Goal: Contribute content: Contribute content

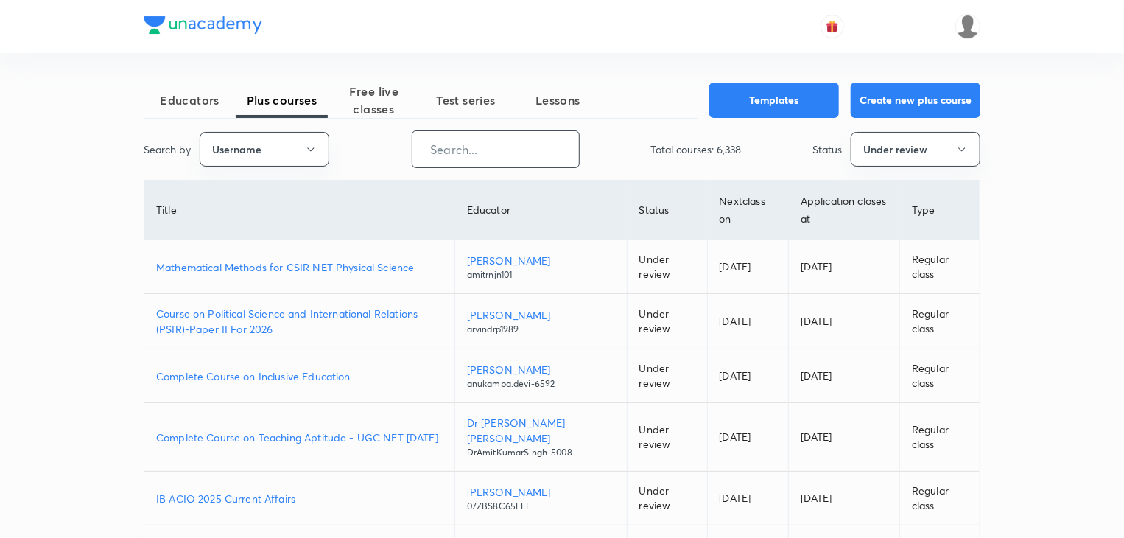
click at [448, 150] on input "text" at bounding box center [495, 149] width 166 height 38
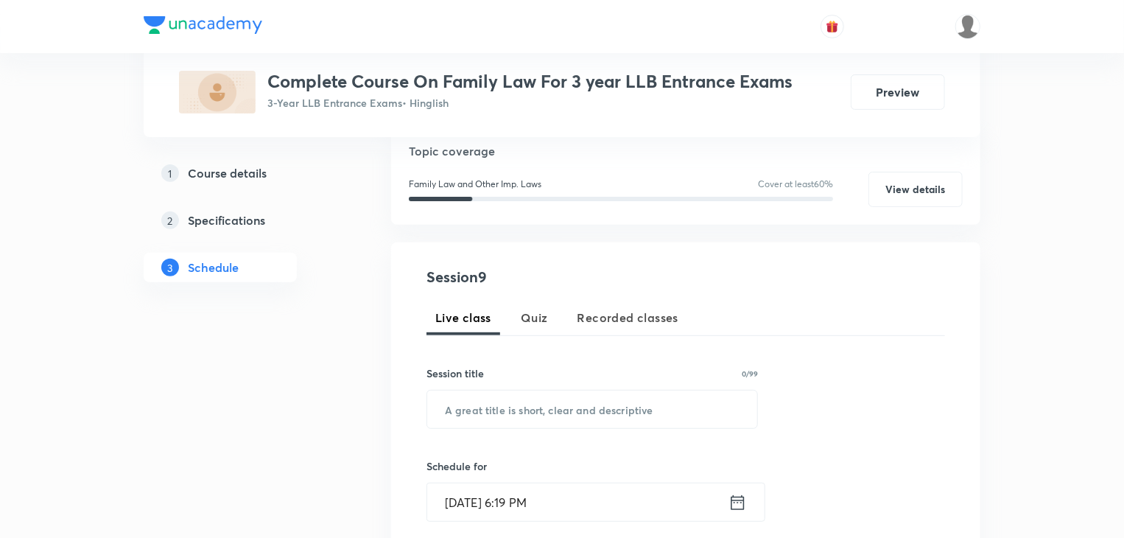
scroll to position [170, 0]
click at [501, 402] on input "text" at bounding box center [592, 409] width 330 height 38
click at [504, 407] on input "text" at bounding box center [592, 409] width 330 height 38
paste input "Family Law -IX"
type input "Family Law -IX"
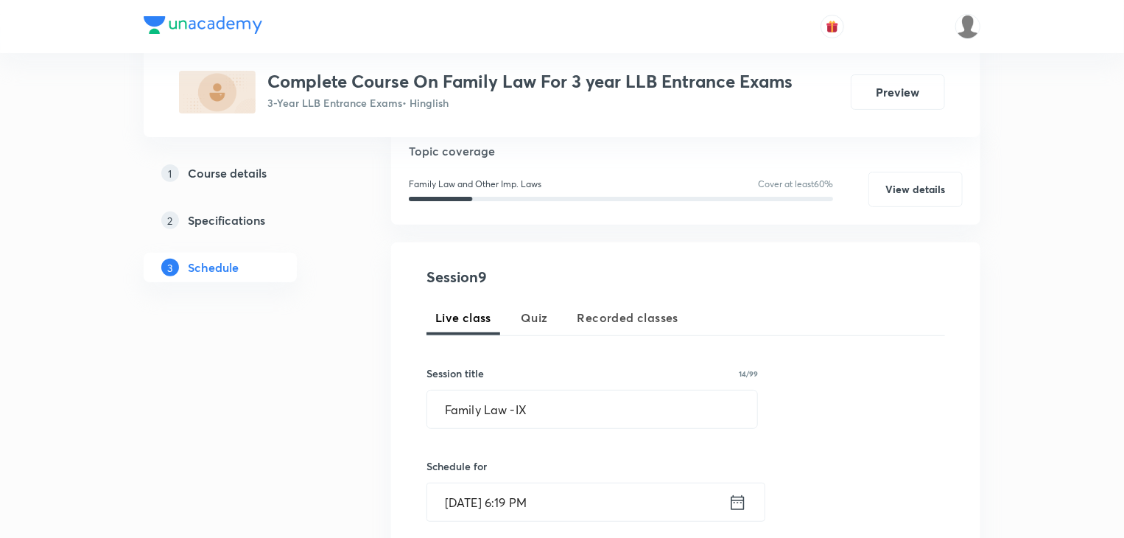
click at [592, 494] on input "Sep 1, 2025, 6:19 PM" at bounding box center [577, 502] width 301 height 38
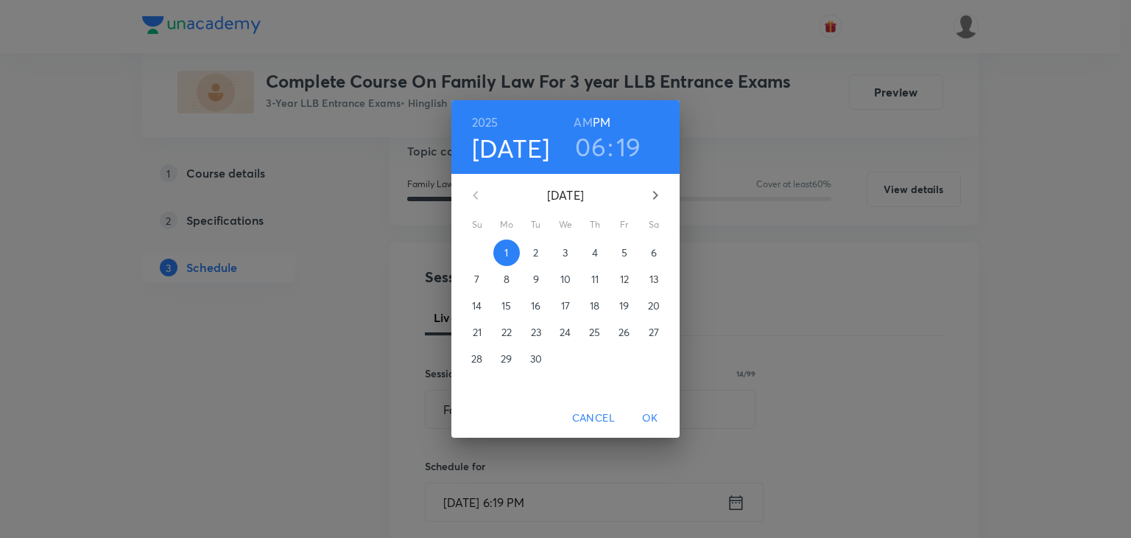
click at [569, 251] on span "3" at bounding box center [565, 252] width 27 height 15
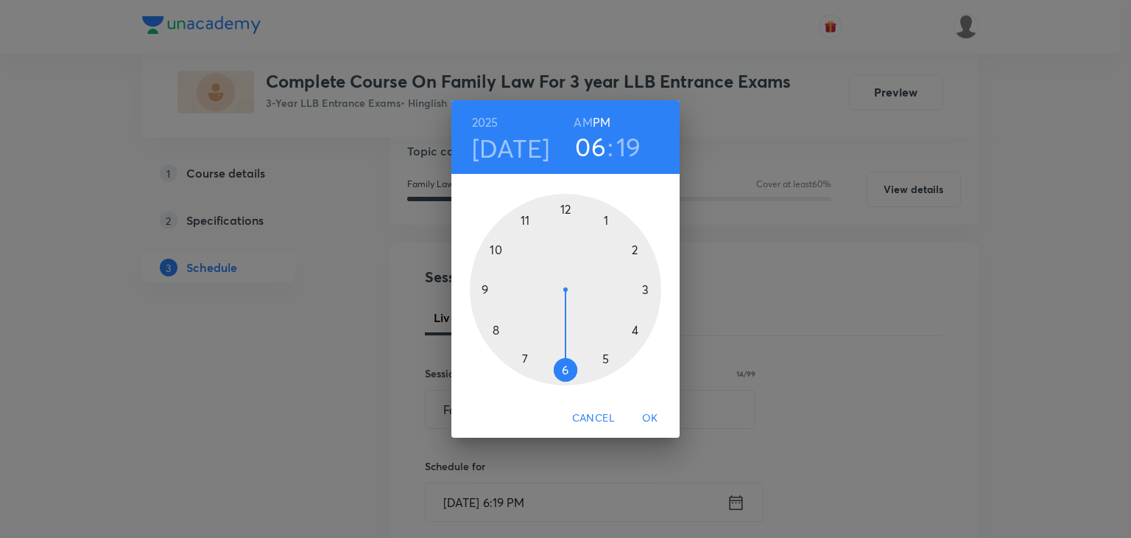
click at [565, 369] on div at bounding box center [566, 290] width 192 height 192
click at [600, 147] on h3 "06" at bounding box center [590, 146] width 31 height 31
click at [522, 222] on div at bounding box center [566, 290] width 192 height 192
click at [580, 121] on h6 "AM" at bounding box center [583, 122] width 18 height 21
click at [562, 365] on div at bounding box center [566, 290] width 192 height 192
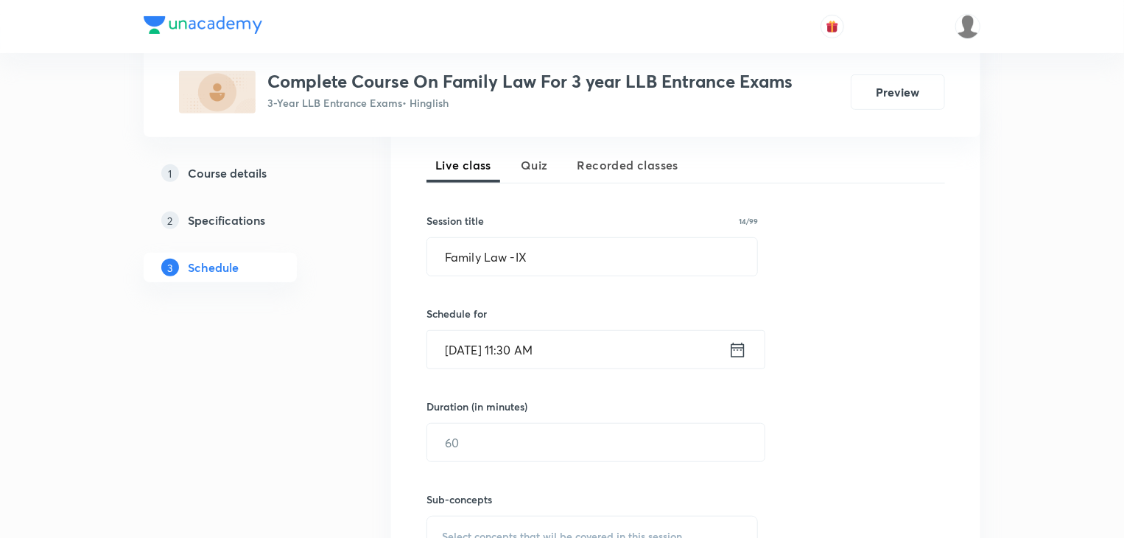
scroll to position [323, 0]
click at [525, 438] on input "text" at bounding box center [595, 442] width 337 height 38
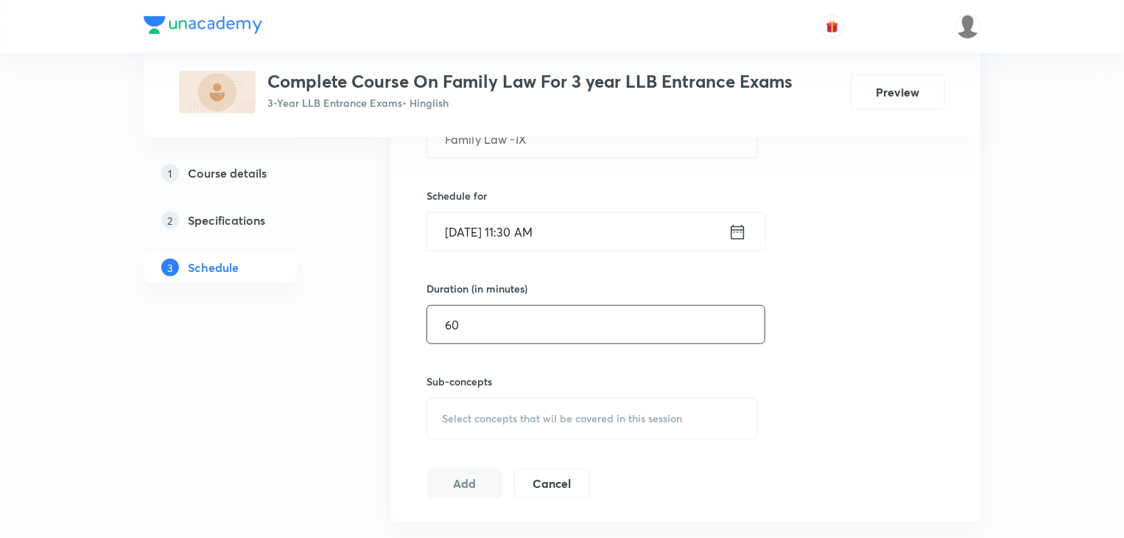
scroll to position [471, 0]
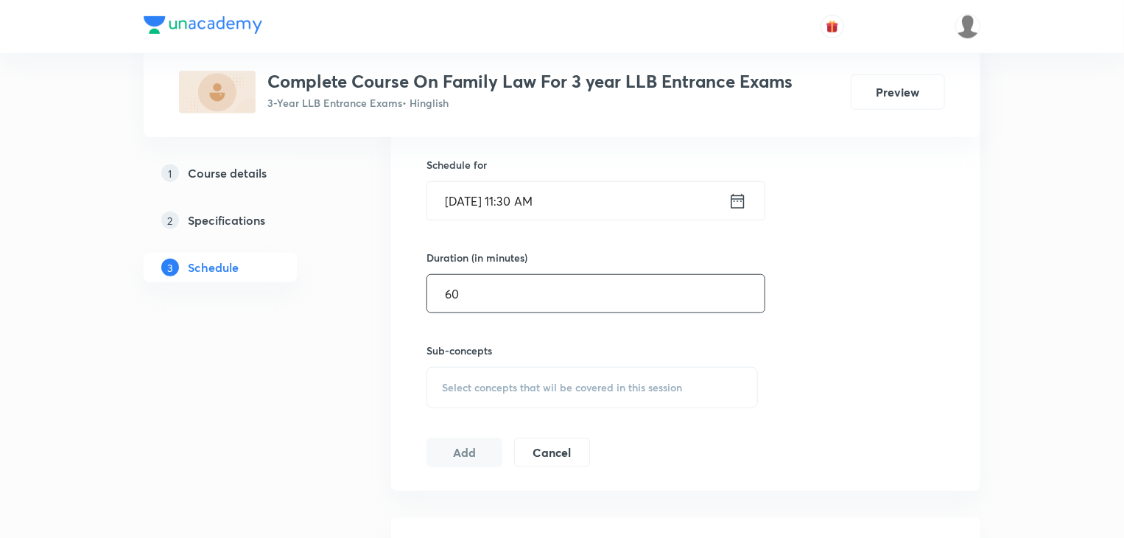
type input "60"
click at [485, 382] on span "Select concepts that wil be covered in this session" at bounding box center [562, 388] width 240 height 12
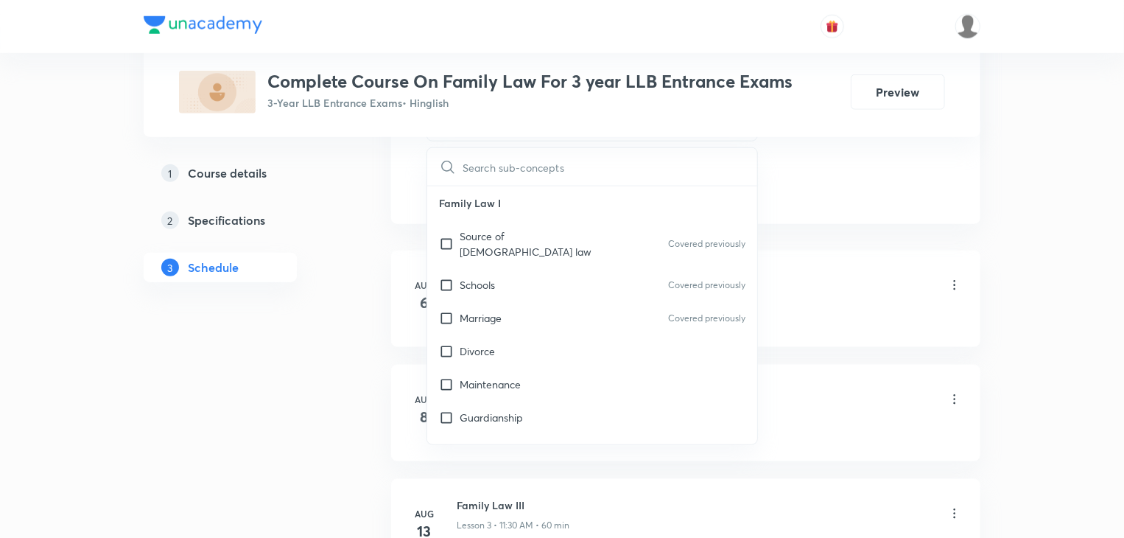
scroll to position [740, 0]
click at [451, 275] on input "checkbox" at bounding box center [449, 282] width 21 height 15
checkbox input "true"
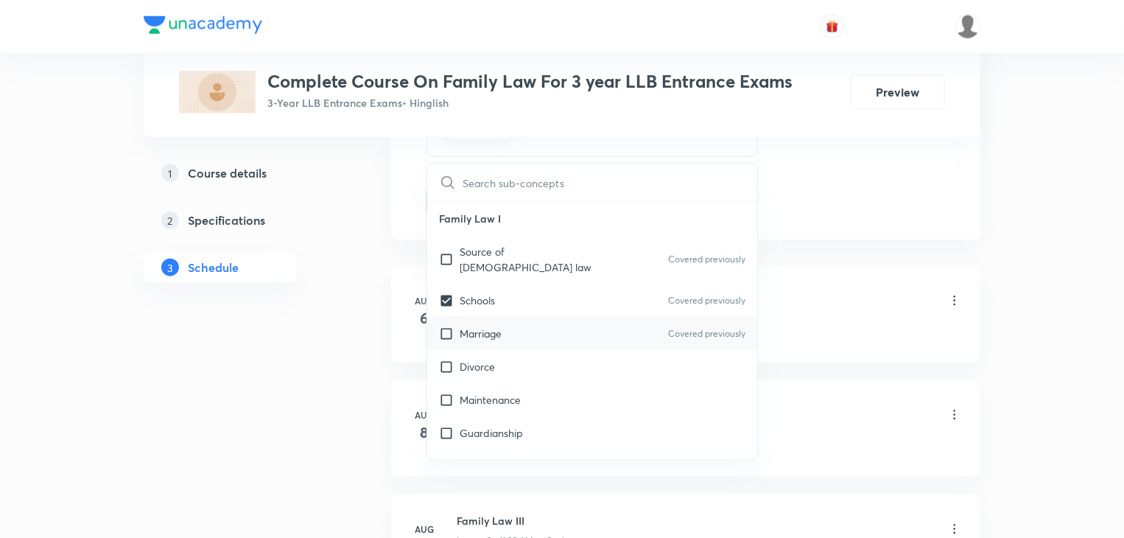
click at [450, 326] on input "checkbox" at bounding box center [449, 333] width 21 height 15
checkbox input "true"
click at [455, 359] on input "checkbox" at bounding box center [449, 366] width 21 height 15
checkbox input "true"
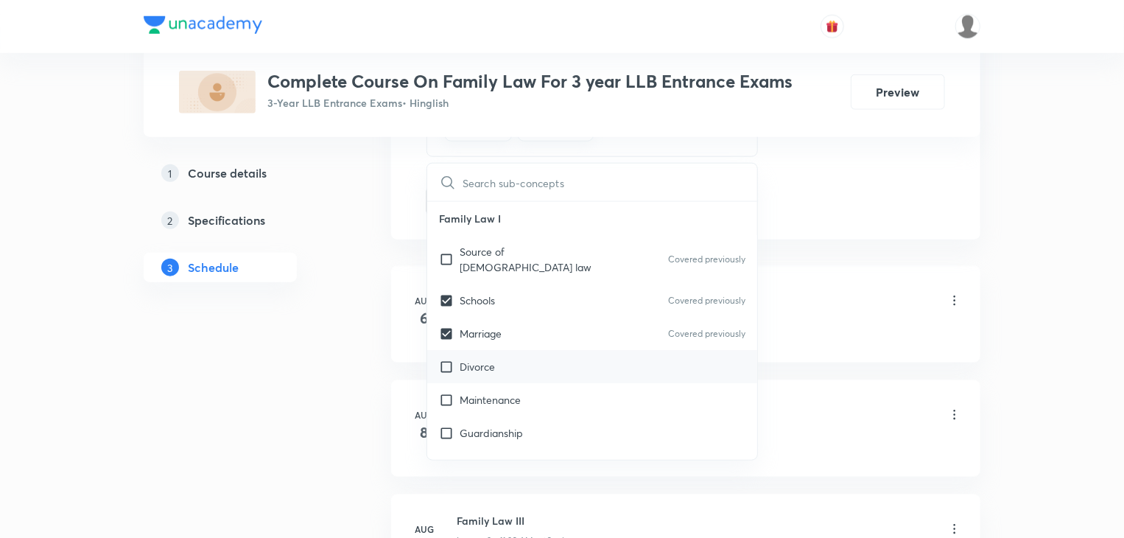
checkbox input "true"
click at [439, 392] on input "checkbox" at bounding box center [449, 399] width 21 height 15
checkbox input "true"
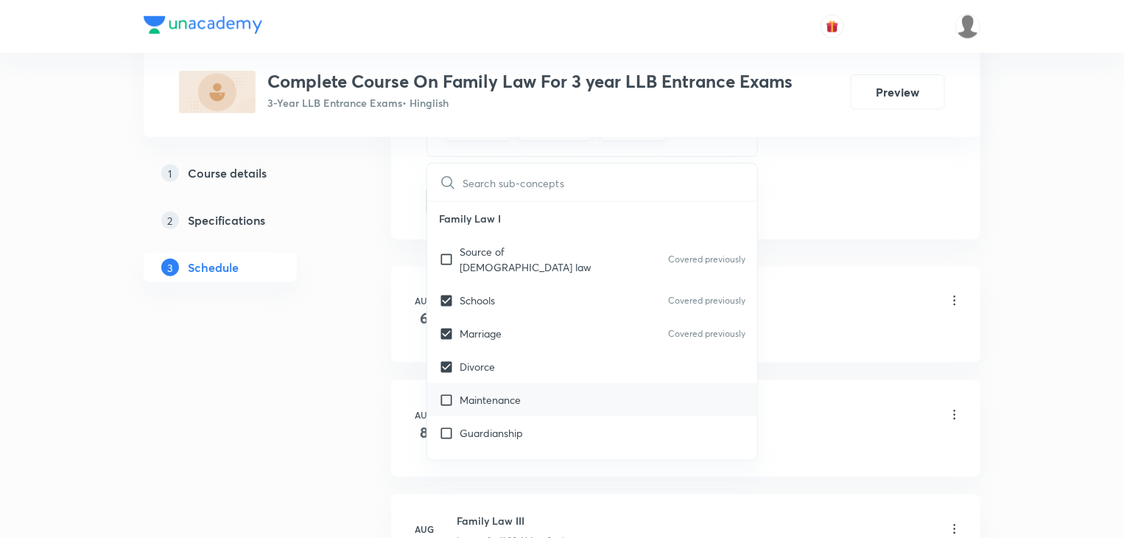
checkbox input "true"
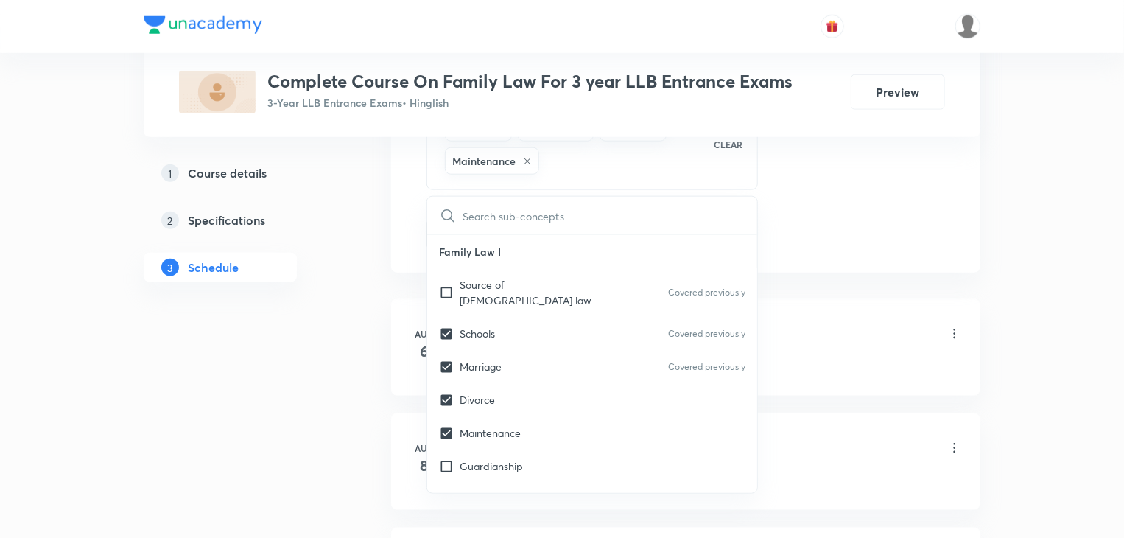
click at [368, 290] on div "Plus Courses Complete Course On Family Law For 3 year LLB Entrance Exams 3-Year…" at bounding box center [562, 325] width 837 height 1964
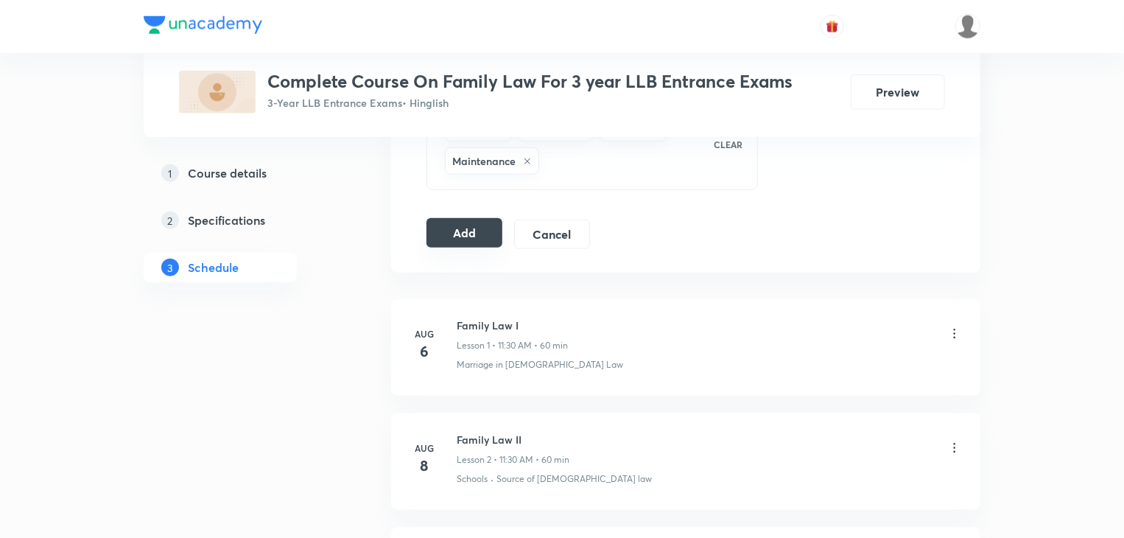
click at [440, 240] on button "Add" at bounding box center [464, 232] width 76 height 29
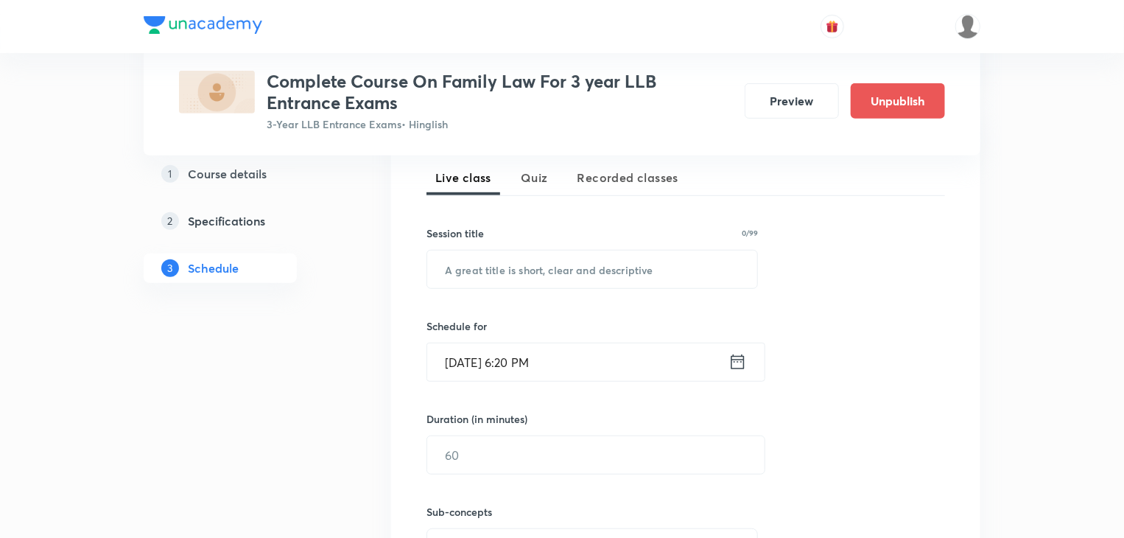
scroll to position [330, 0]
click at [470, 259] on input "text" at bounding box center [592, 268] width 330 height 38
paste input "Family Law -X"
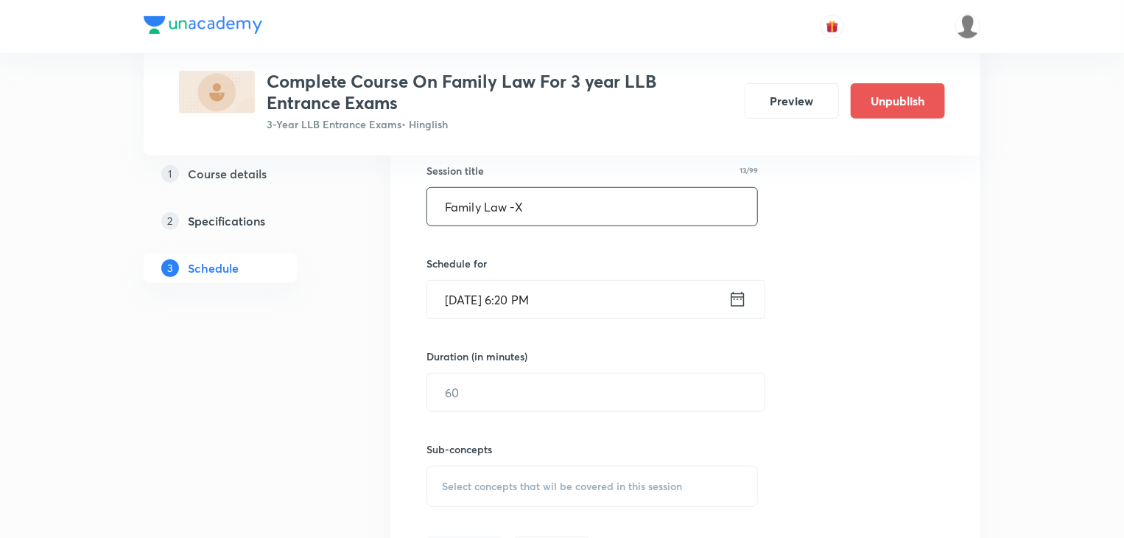
scroll to position [392, 0]
type input "Family Law -X"
click at [743, 296] on icon at bounding box center [737, 298] width 13 height 15
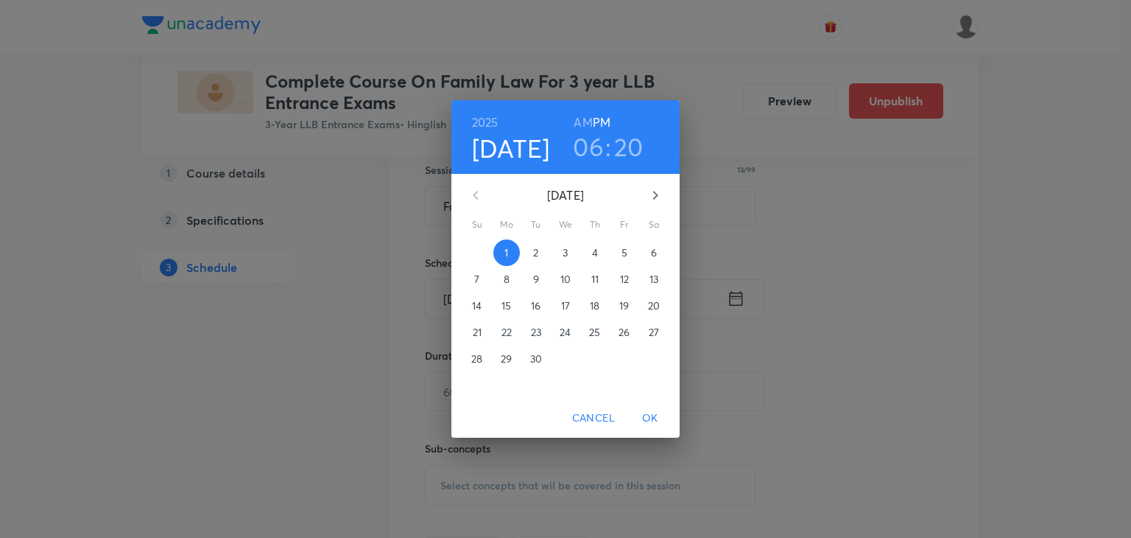
click at [630, 248] on span "5" at bounding box center [624, 252] width 27 height 15
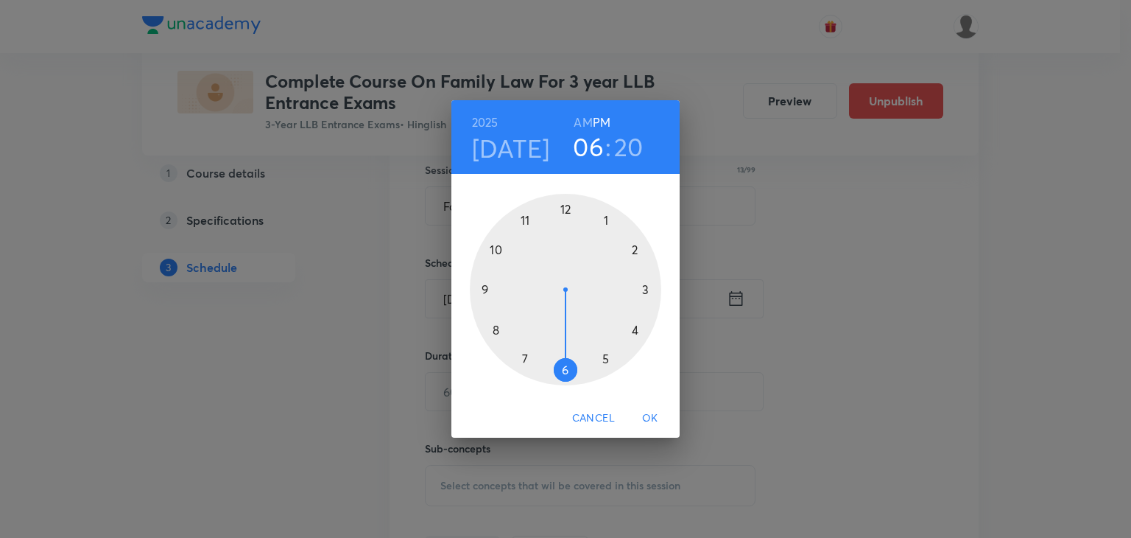
click at [524, 217] on div at bounding box center [566, 290] width 192 height 192
click at [560, 369] on div at bounding box center [566, 290] width 192 height 192
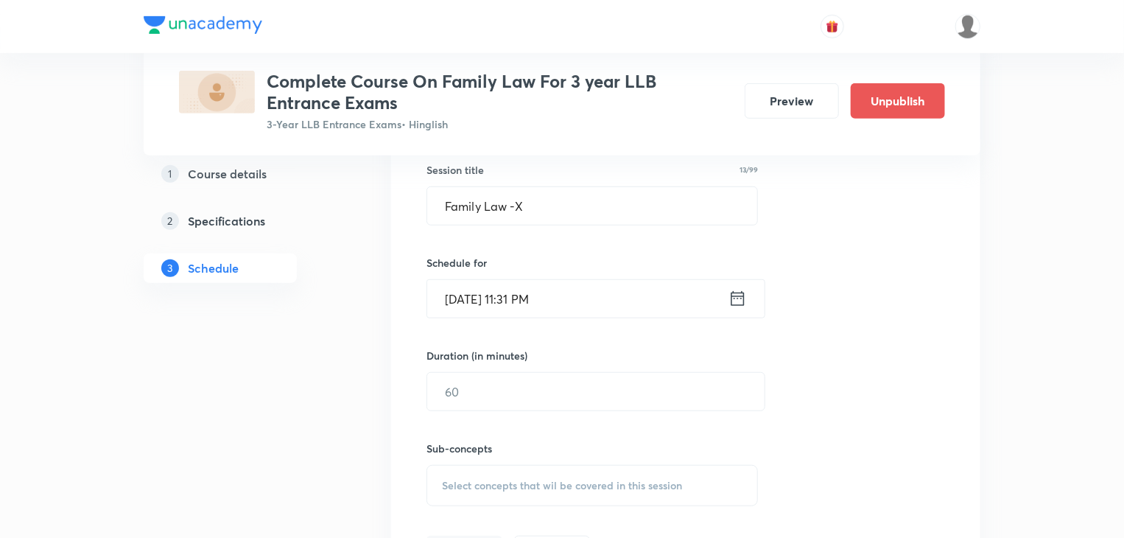
click at [742, 305] on icon at bounding box center [737, 298] width 18 height 21
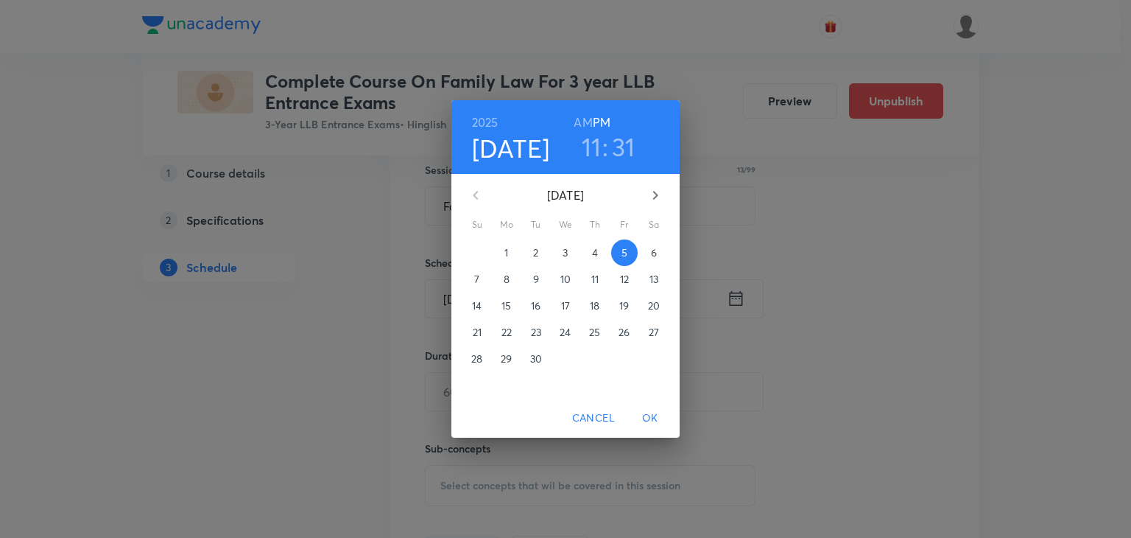
click at [580, 113] on h6 "AM" at bounding box center [583, 122] width 18 height 21
click at [631, 145] on h3 "31" at bounding box center [624, 146] width 24 height 31
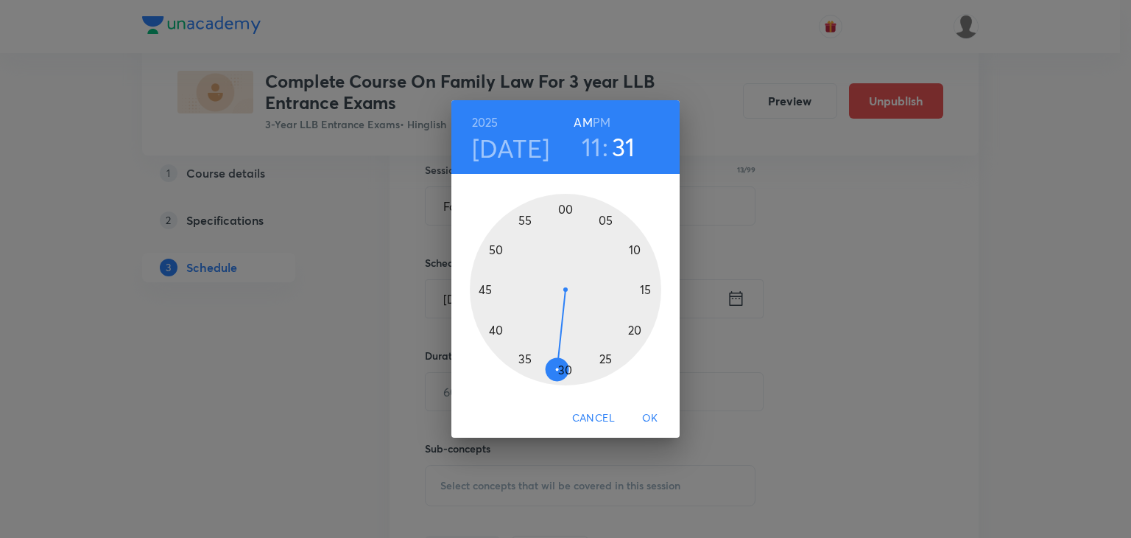
click at [563, 369] on div at bounding box center [566, 290] width 192 height 192
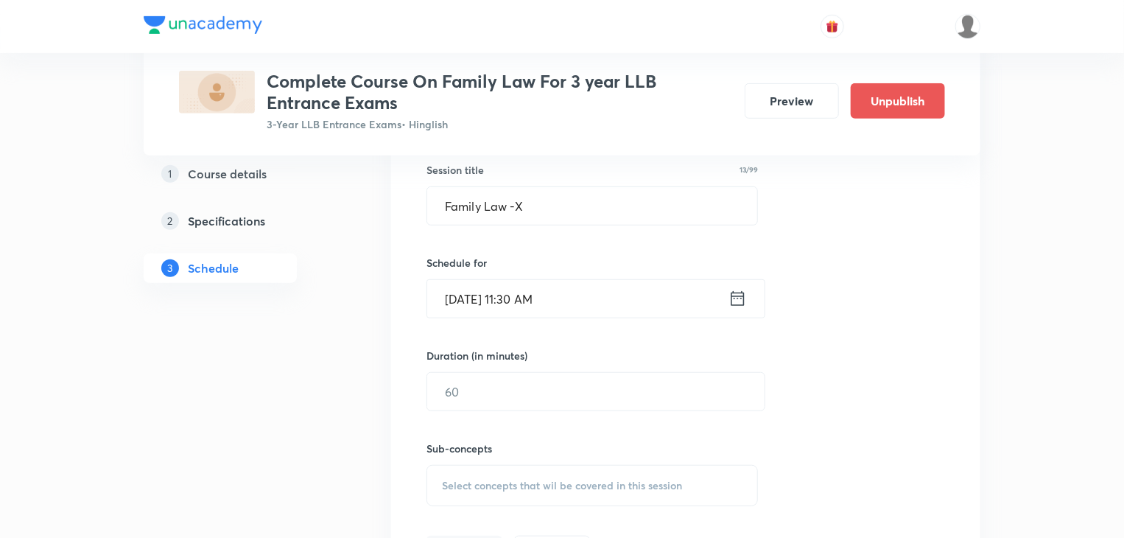
scroll to position [468, 0]
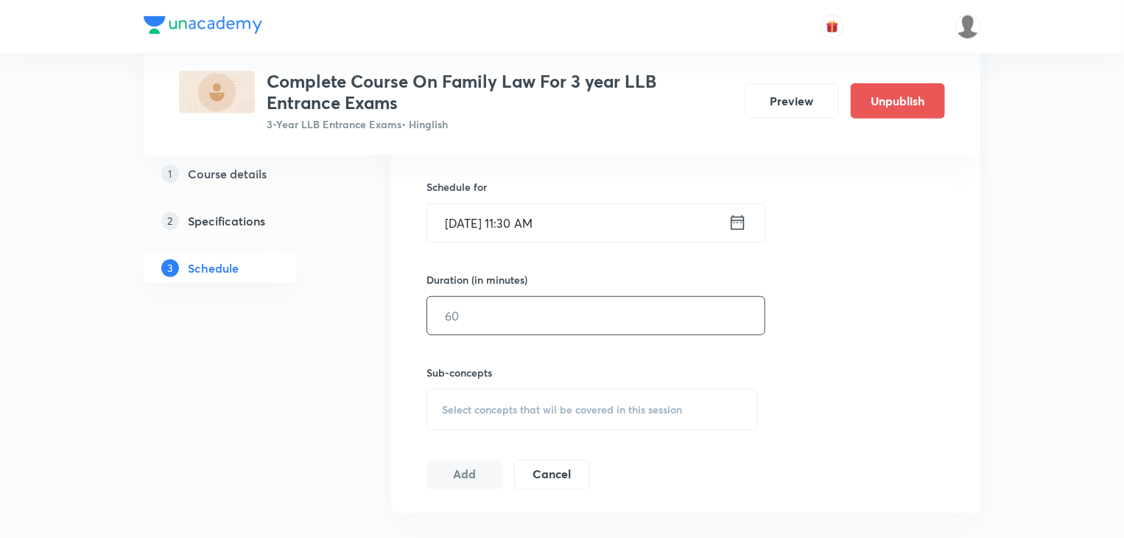
click at [486, 307] on input "text" at bounding box center [595, 316] width 337 height 38
type input "60"
click at [479, 409] on span "Select concepts that wil be covered in this session" at bounding box center [562, 410] width 240 height 12
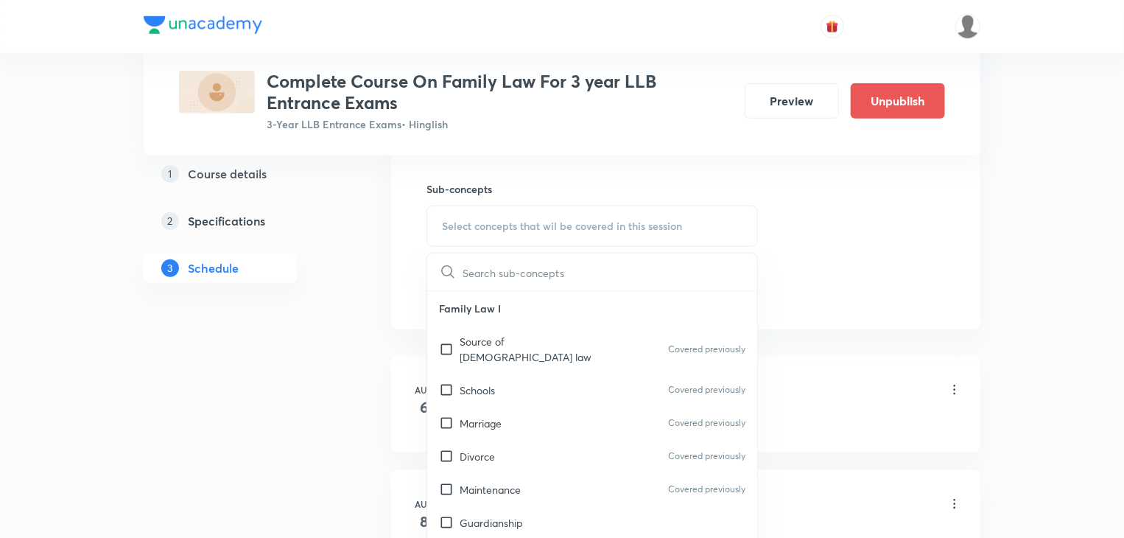
scroll to position [653, 0]
drag, startPoint x: 444, startPoint y: 365, endPoint x: 446, endPoint y: 408, distance: 43.5
click at [446, 408] on div "Family Law I Source of Muslim law Covered previously Schools Covered previously…" at bounding box center [592, 430] width 330 height 281
click at [446, 414] on input "checkbox" at bounding box center [449, 421] width 21 height 15
checkbox input "true"
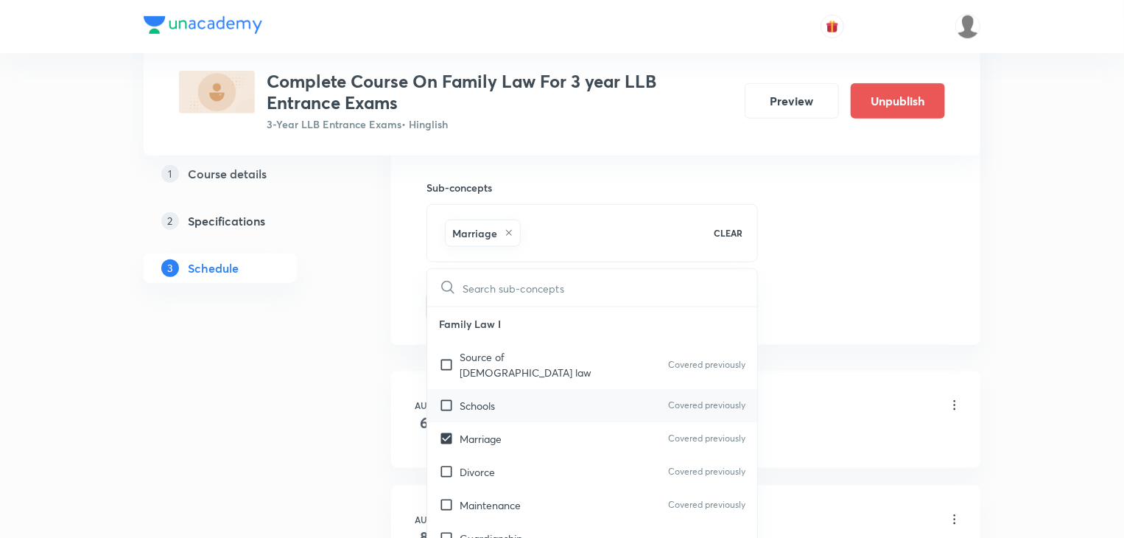
click at [438, 389] on div "Schools Covered previously" at bounding box center [592, 405] width 330 height 33
checkbox input "true"
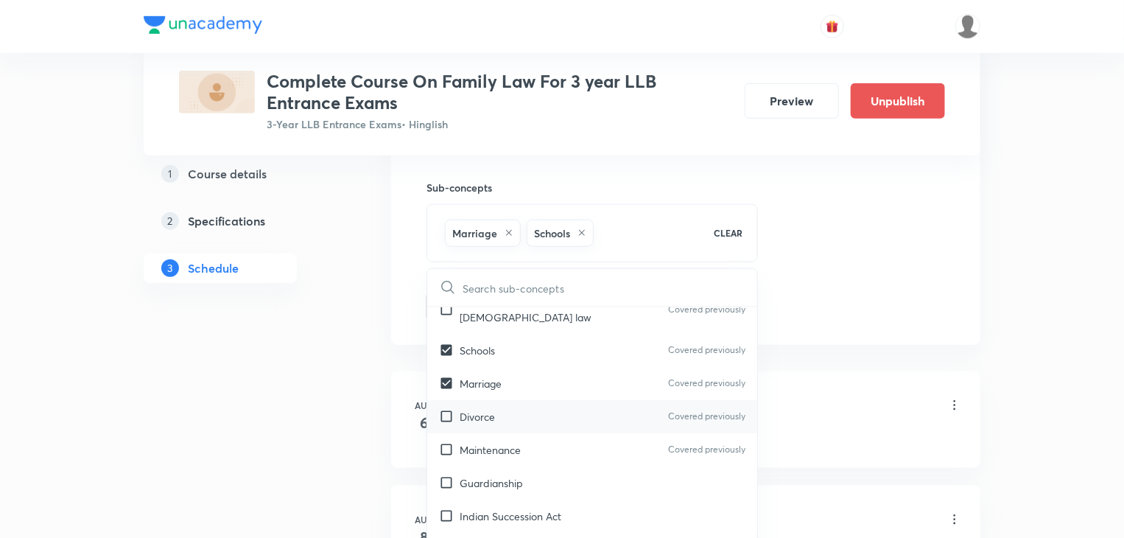
scroll to position [56, 0]
click at [452, 441] on input "checkbox" at bounding box center [449, 448] width 21 height 15
checkbox input "true"
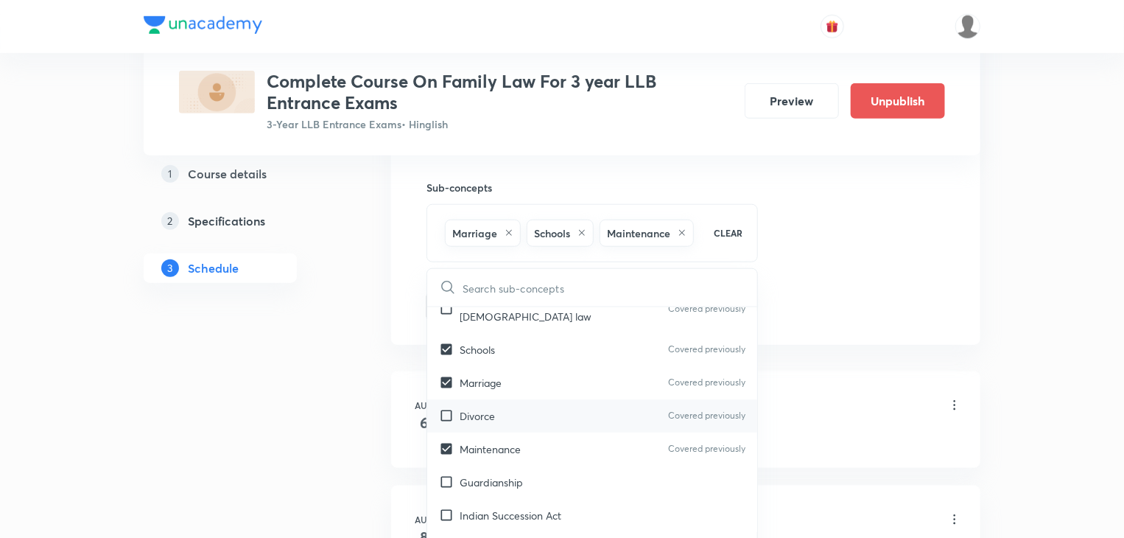
click at [446, 408] on input "checkbox" at bounding box center [449, 415] width 21 height 15
checkbox input "true"
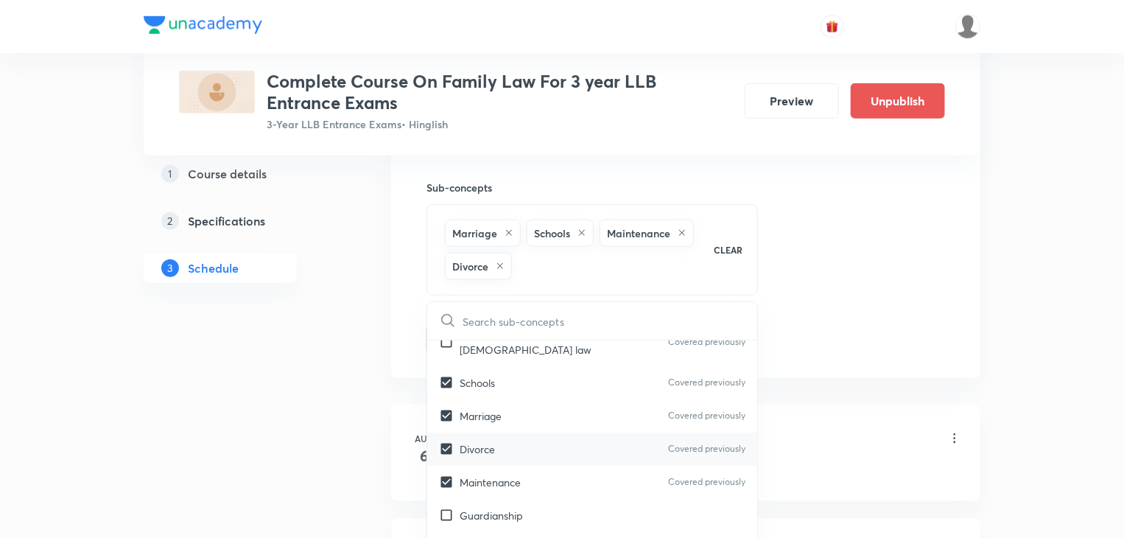
scroll to position [114, 0]
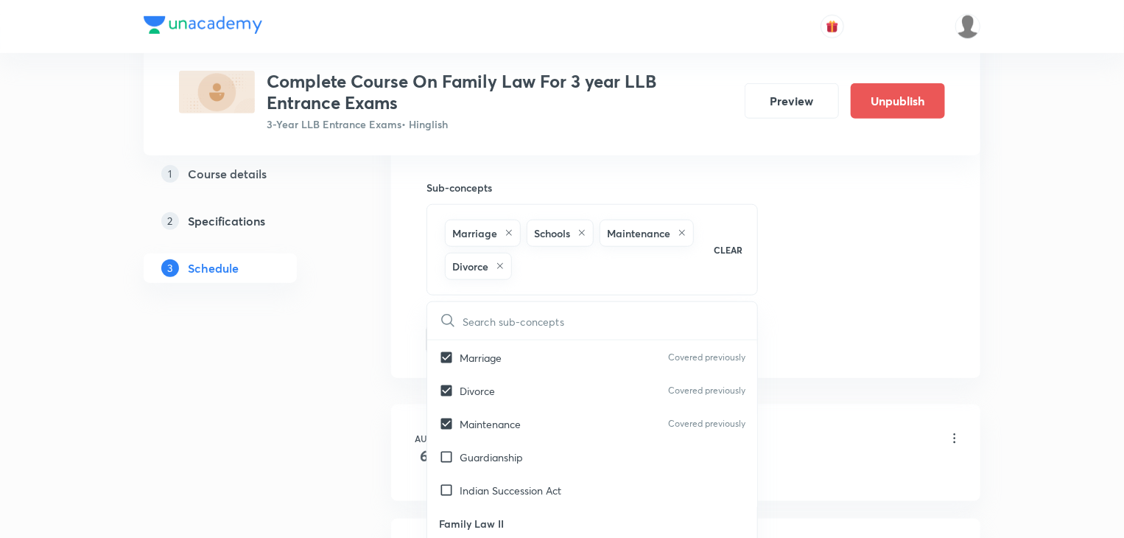
drag, startPoint x: 565, startPoint y: 331, endPoint x: 812, endPoint y: 380, distance: 252.2
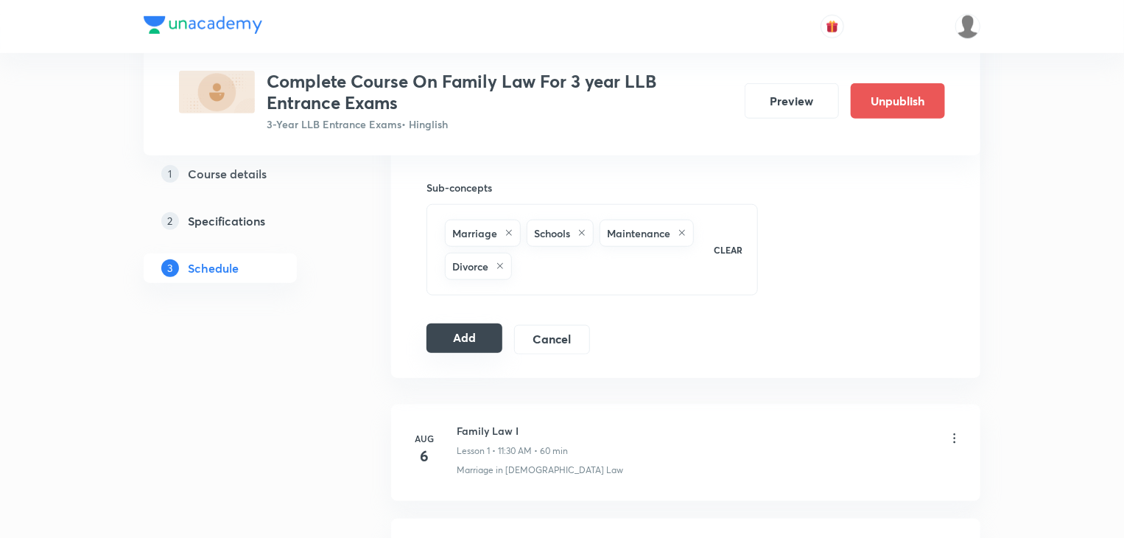
click at [485, 336] on button "Add" at bounding box center [464, 337] width 76 height 29
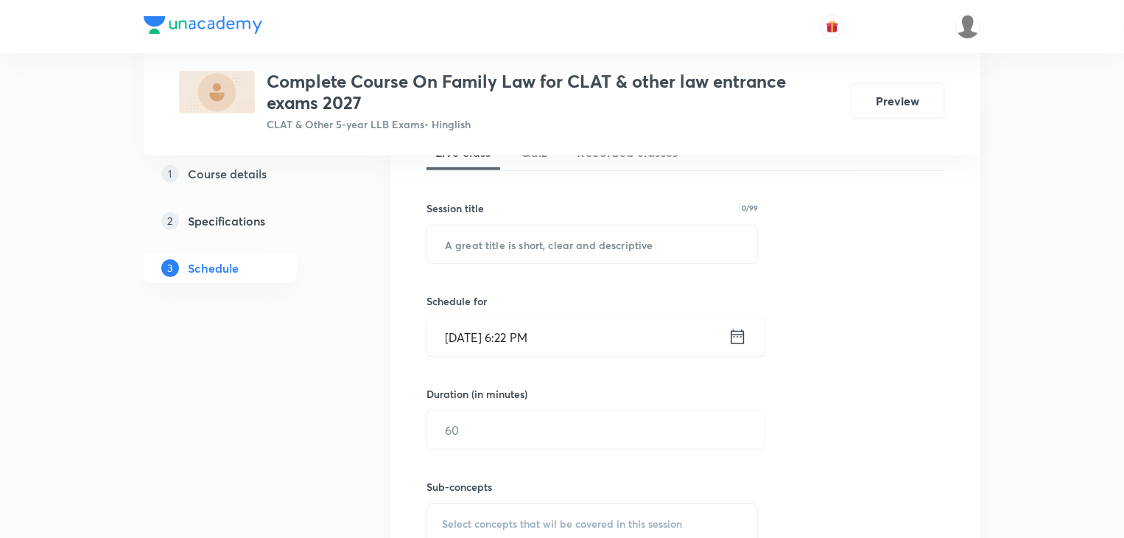
scroll to position [354, 0]
click at [498, 236] on input "text" at bounding box center [592, 244] width 330 height 38
paste input "Family Law -V"
type input "Family Law -V"
click at [512, 338] on input "[DATE] 6:22 PM" at bounding box center [577, 337] width 301 height 38
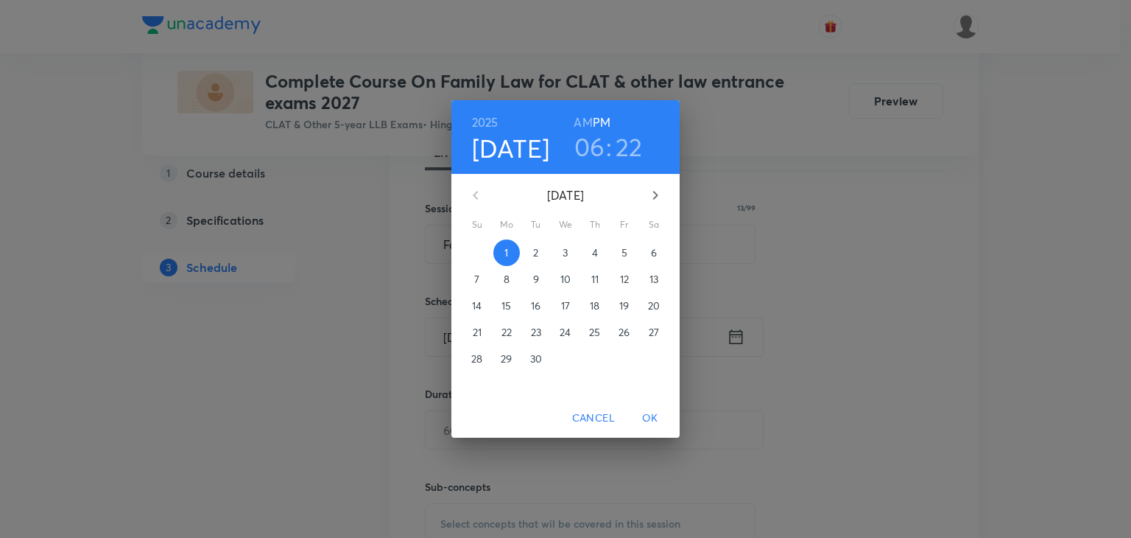
click at [706, 123] on div "[DATE] 06 : 22 AM PM [DATE] Su Mo Tu We Th Fr Sa 31 1 2 3 4 5 6 7 8 9 10 11 12 …" at bounding box center [565, 269] width 1131 height 538
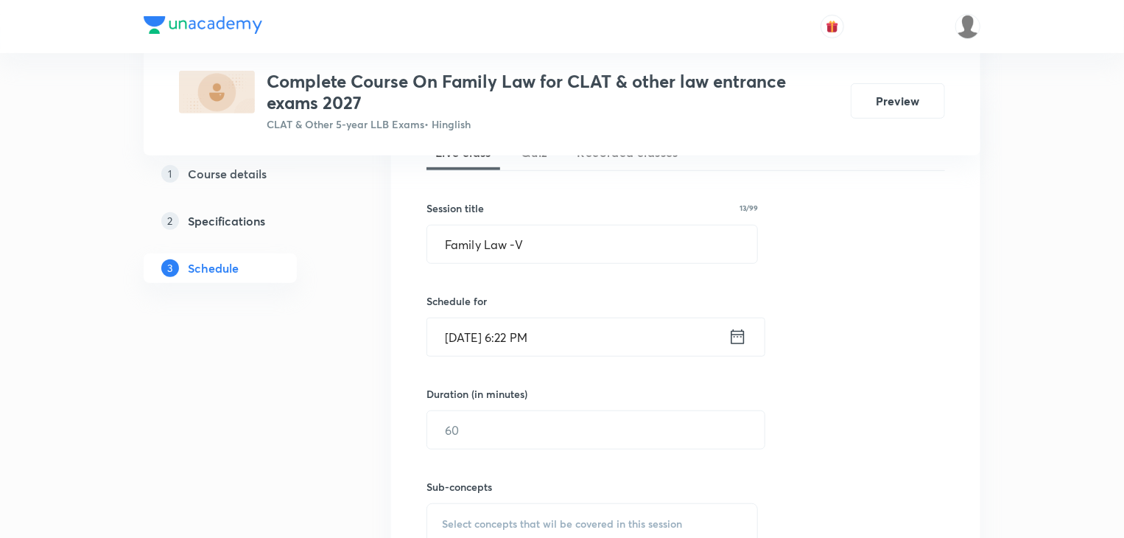
click at [570, 326] on input "[DATE] 6:22 PM" at bounding box center [577, 337] width 301 height 38
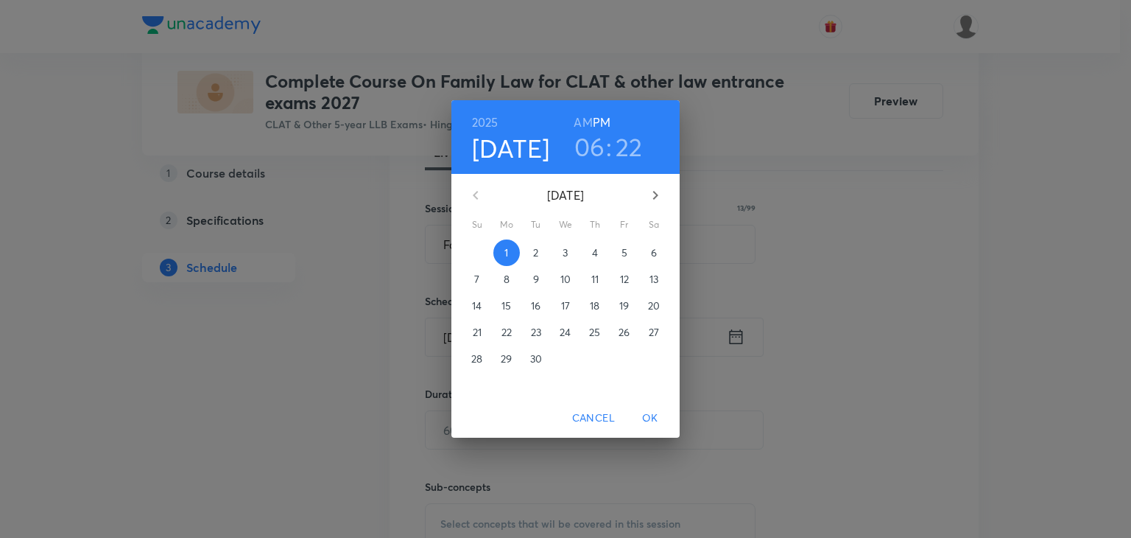
click at [535, 253] on p "2" at bounding box center [535, 252] width 5 height 15
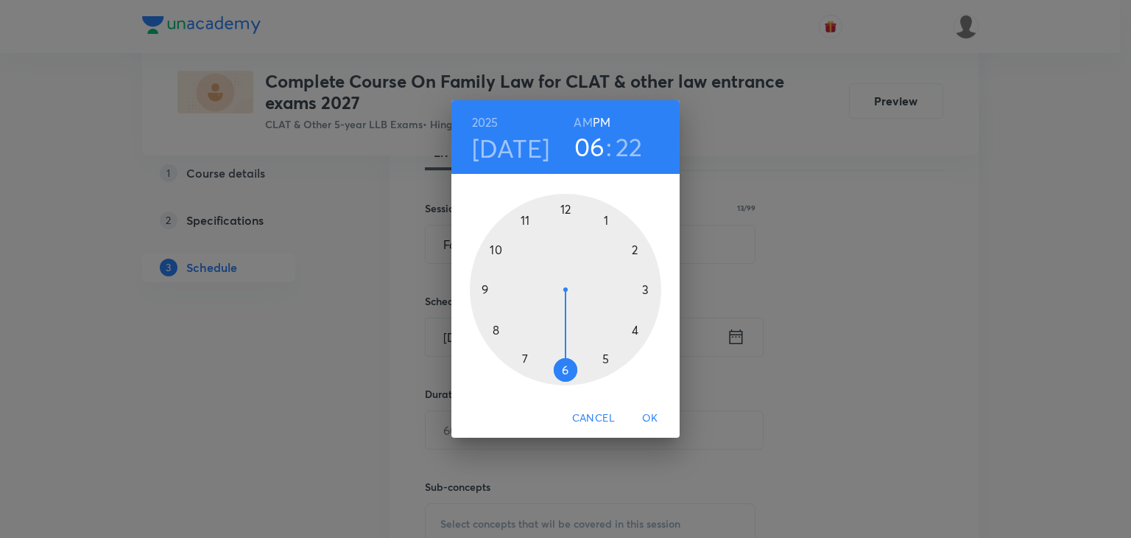
click at [566, 372] on div at bounding box center [566, 290] width 192 height 192
click at [522, 358] on div at bounding box center [566, 290] width 192 height 192
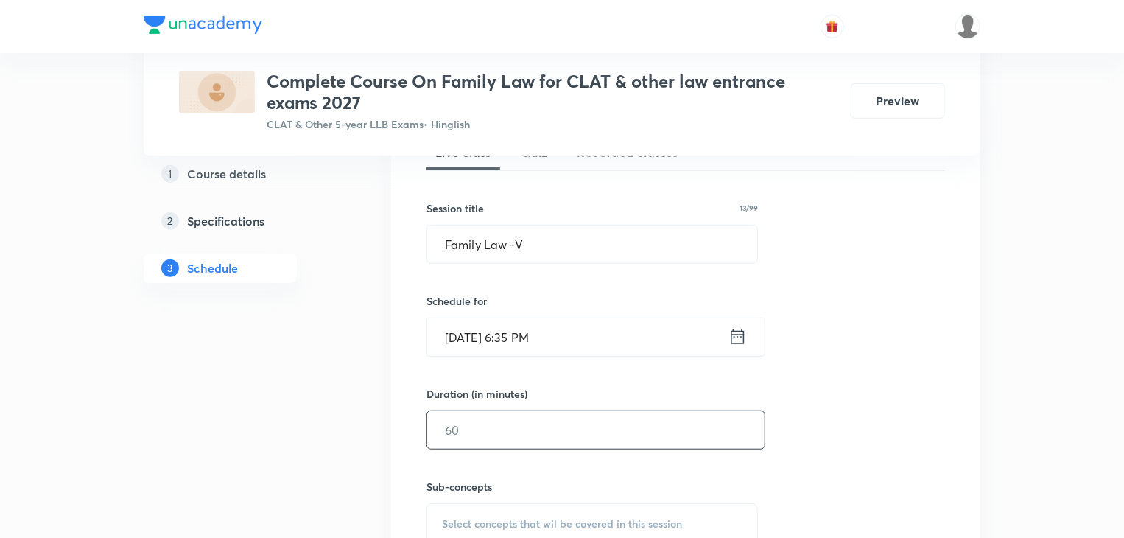
click at [513, 422] on input "text" at bounding box center [595, 430] width 337 height 38
type input "60"
click at [498, 519] on span "Select concepts that wil be covered in this session" at bounding box center [562, 524] width 240 height 12
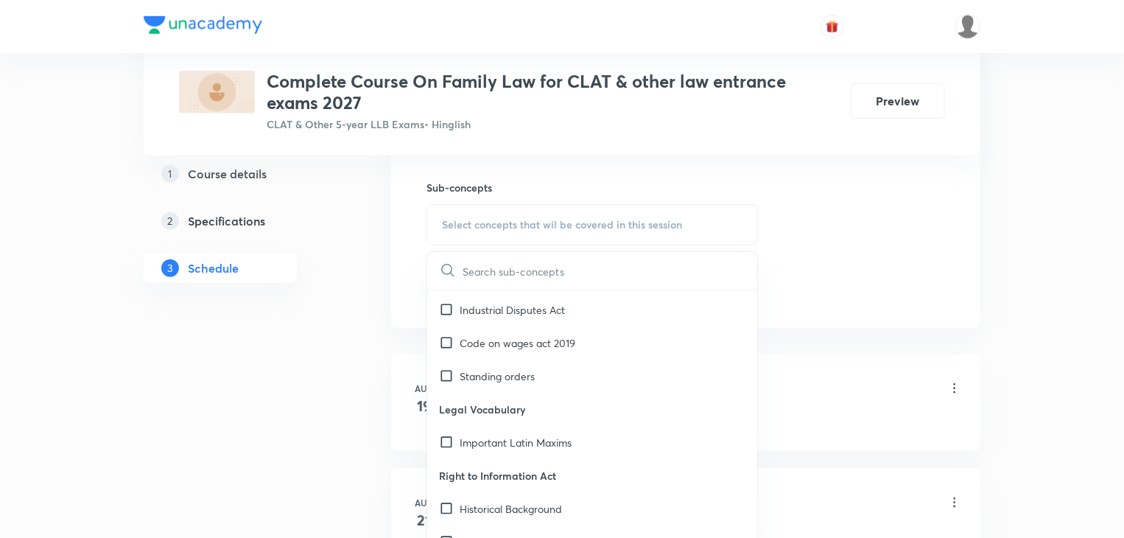
scroll to position [255, 0]
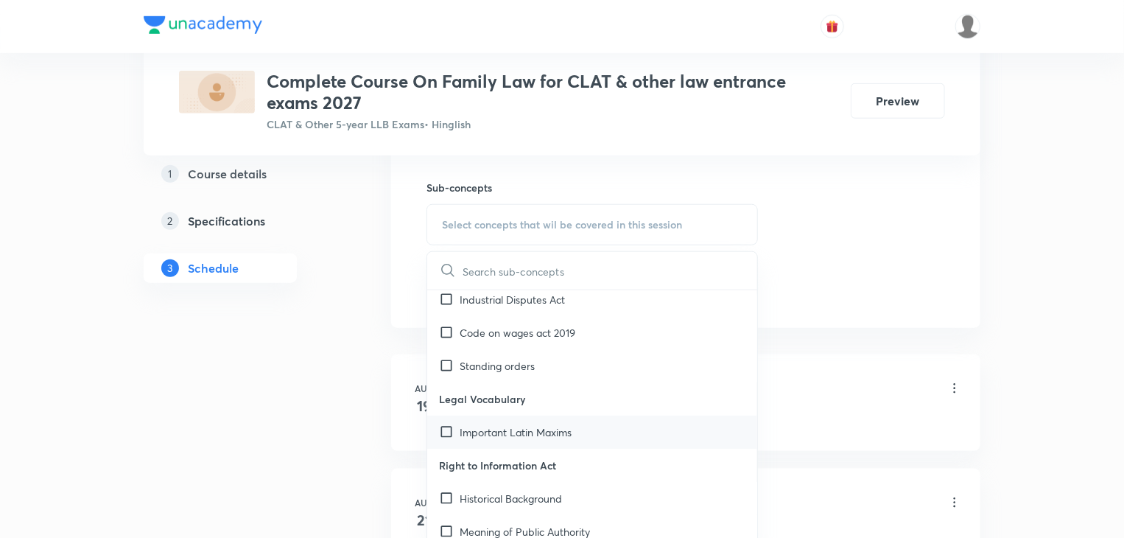
click at [450, 431] on input "checkbox" at bounding box center [449, 431] width 21 height 15
checkbox input "true"
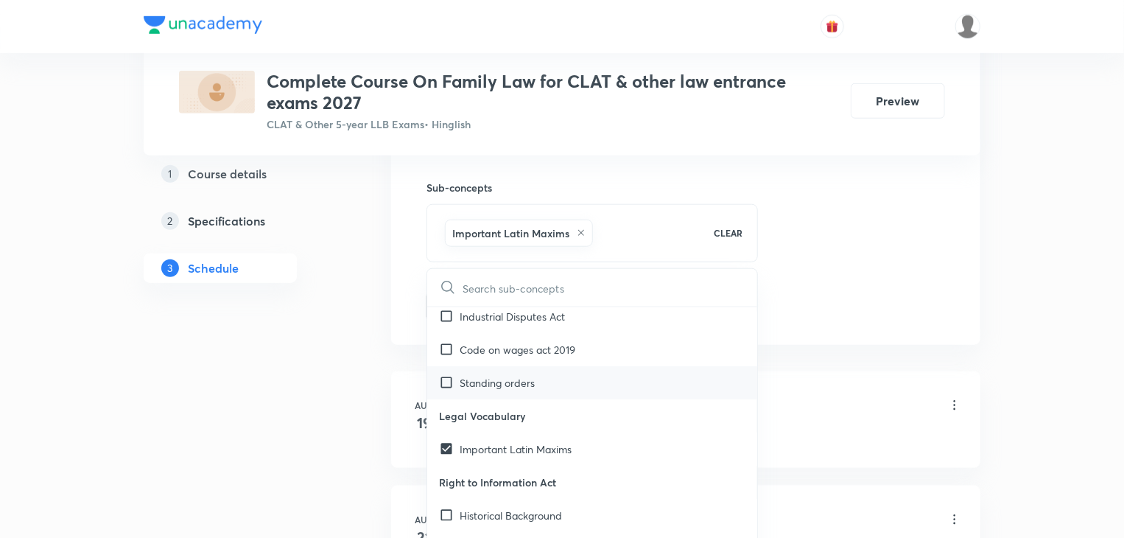
click at [446, 390] on div "Standing orders" at bounding box center [592, 382] width 330 height 33
checkbox input "true"
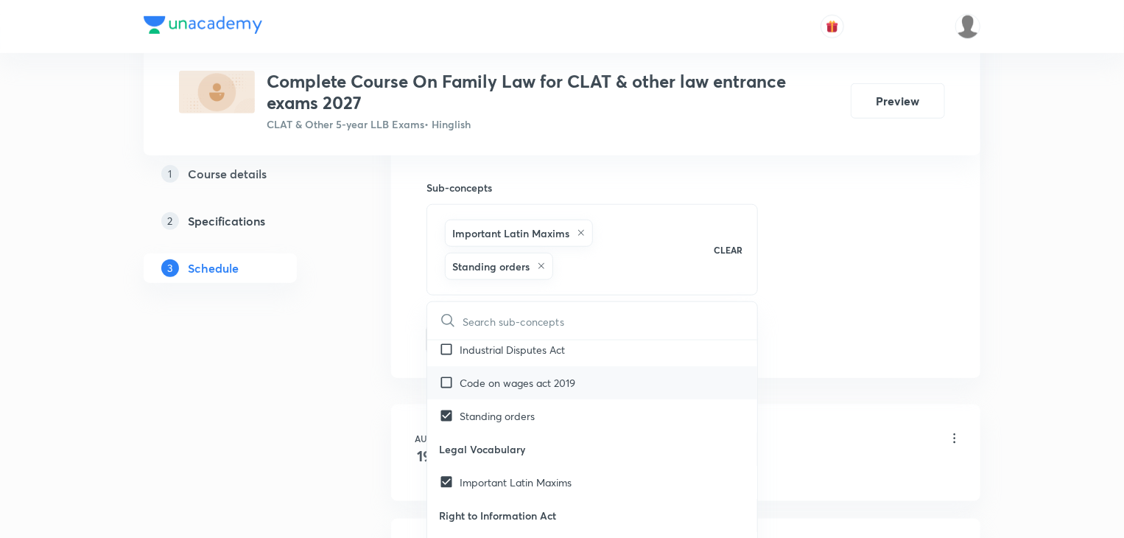
click at [445, 378] on input "checkbox" at bounding box center [449, 382] width 21 height 15
checkbox input "true"
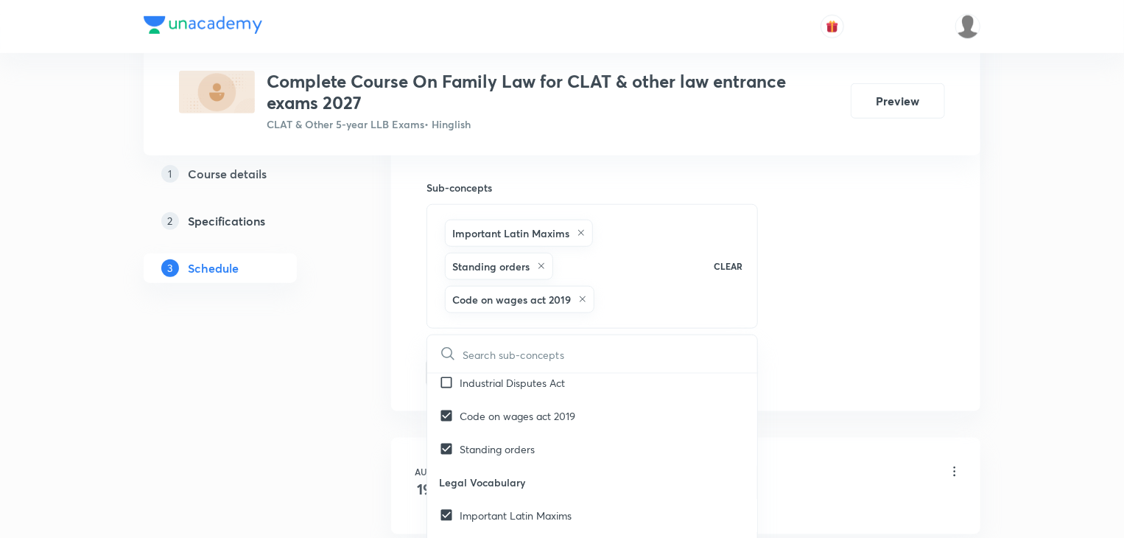
click at [394, 357] on div "Session 5 Live class Quiz Recorded classes Session title 13/99 Family Law -V ​ …" at bounding box center [685, 94] width 589 height 633
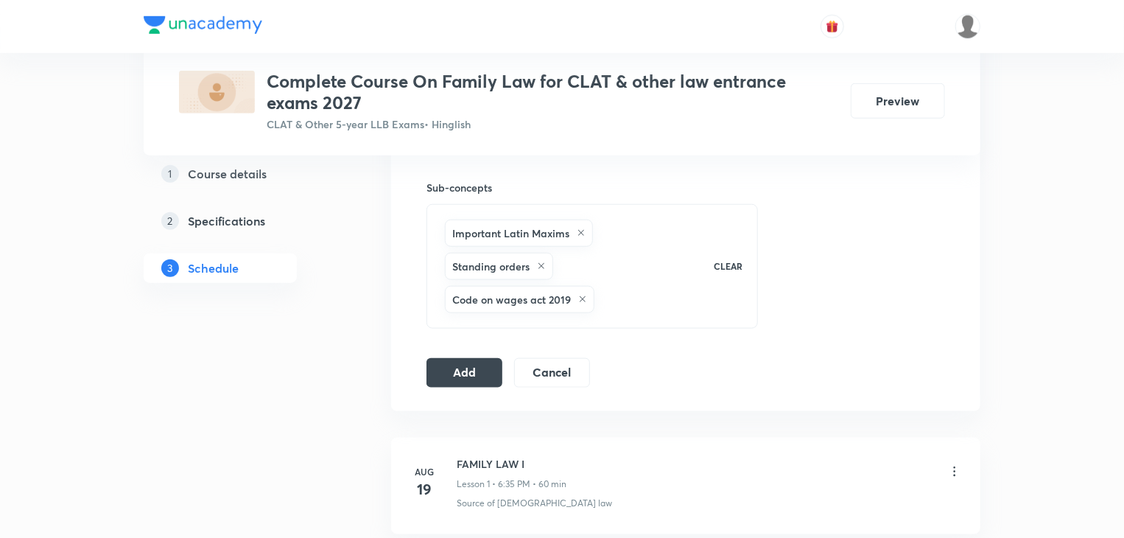
click at [439, 393] on div "Session 5 Live class Quiz Recorded classes Session title 13/99 Family Law -V ​ …" at bounding box center [685, 94] width 589 height 633
click at [439, 385] on div "Session 5 Live class Quiz Recorded classes Session title 13/99 Family Law -V ​ …" at bounding box center [685, 94] width 589 height 633
click at [439, 368] on button "Add" at bounding box center [464, 371] width 76 height 29
